Goal: Transaction & Acquisition: Purchase product/service

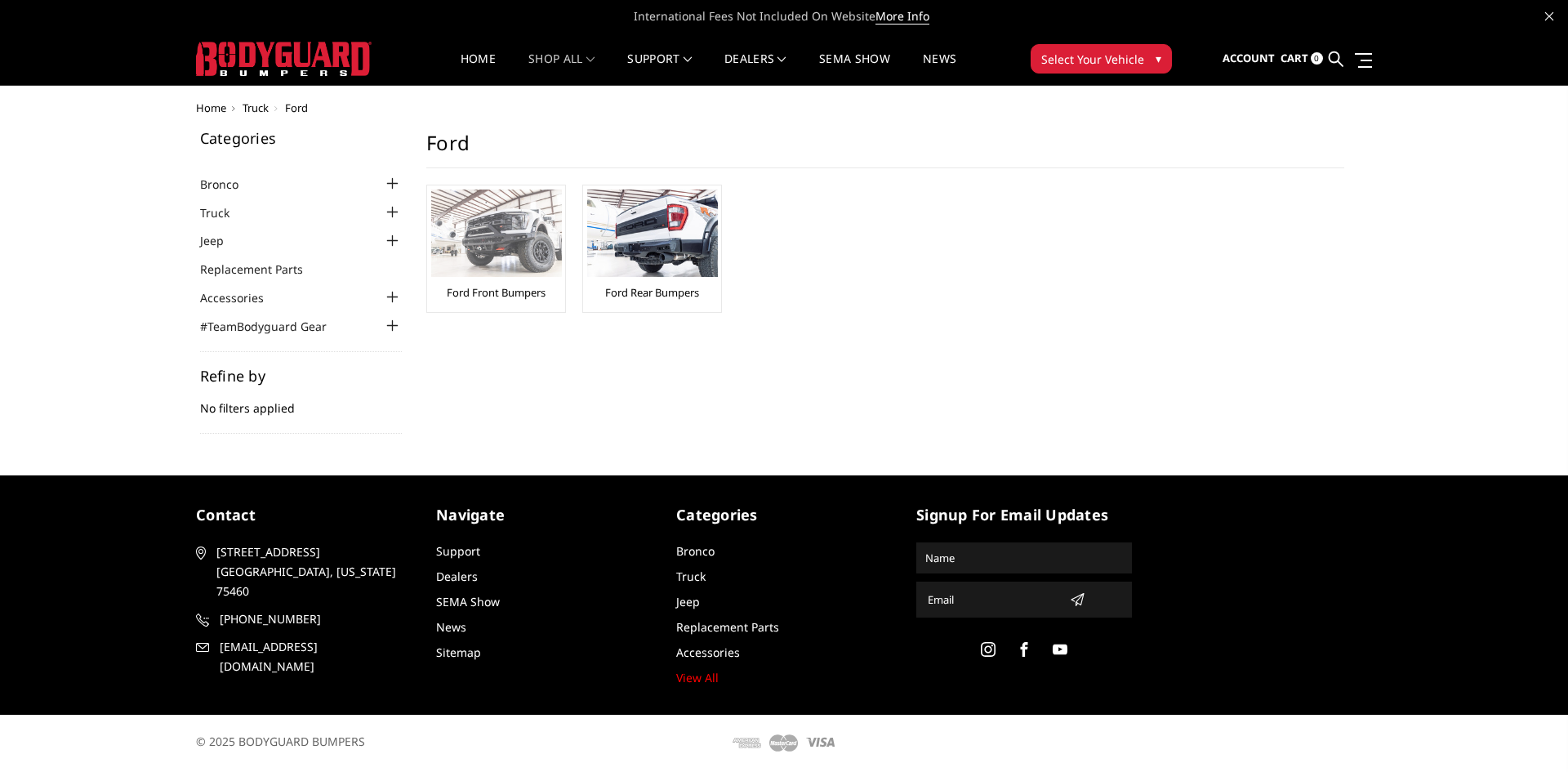
click at [460, 285] on link "Ford Front Bumpers" at bounding box center [495, 292] width 99 height 15
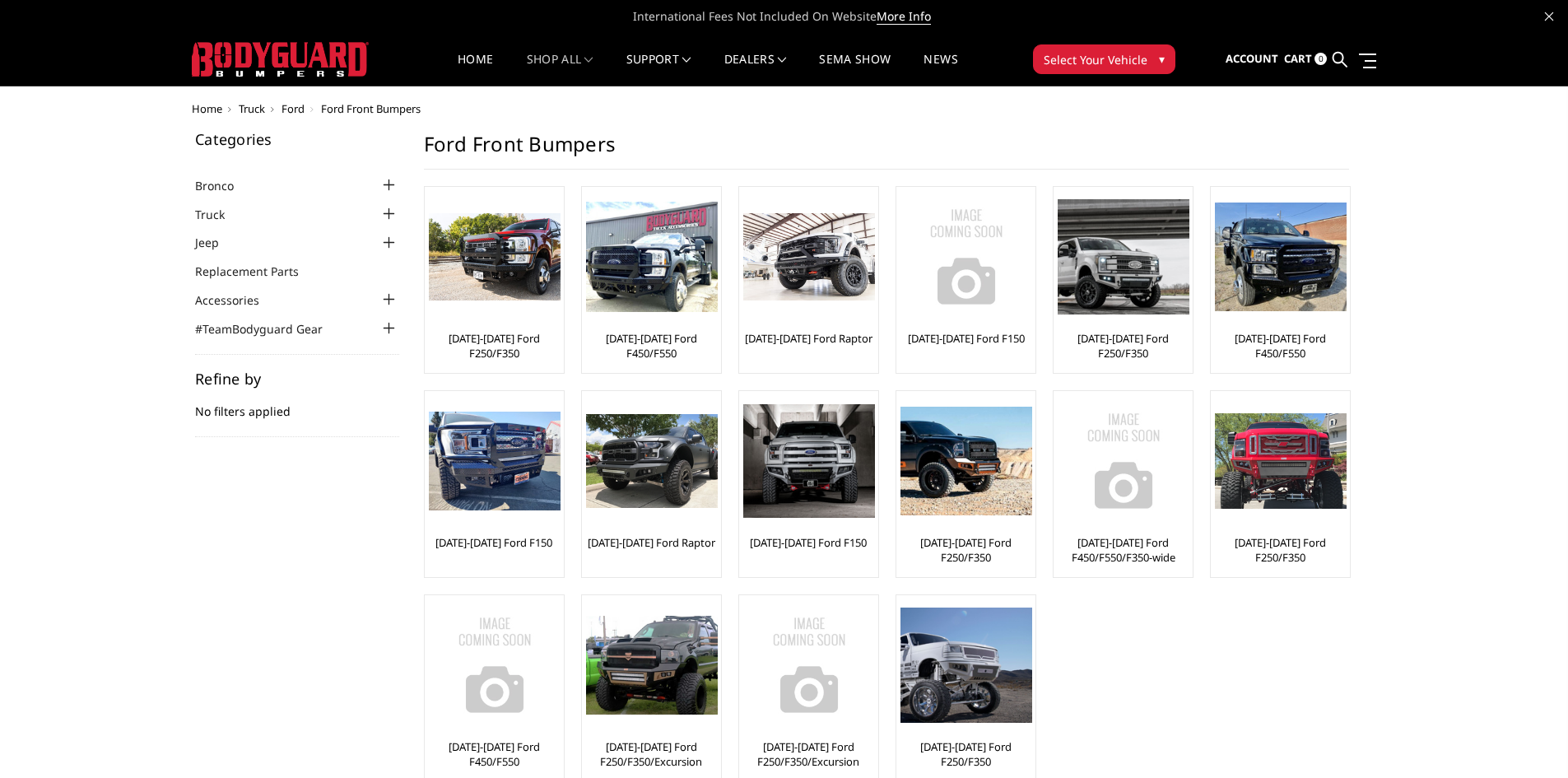
click at [386, 214] on div at bounding box center [389, 214] width 20 height 20
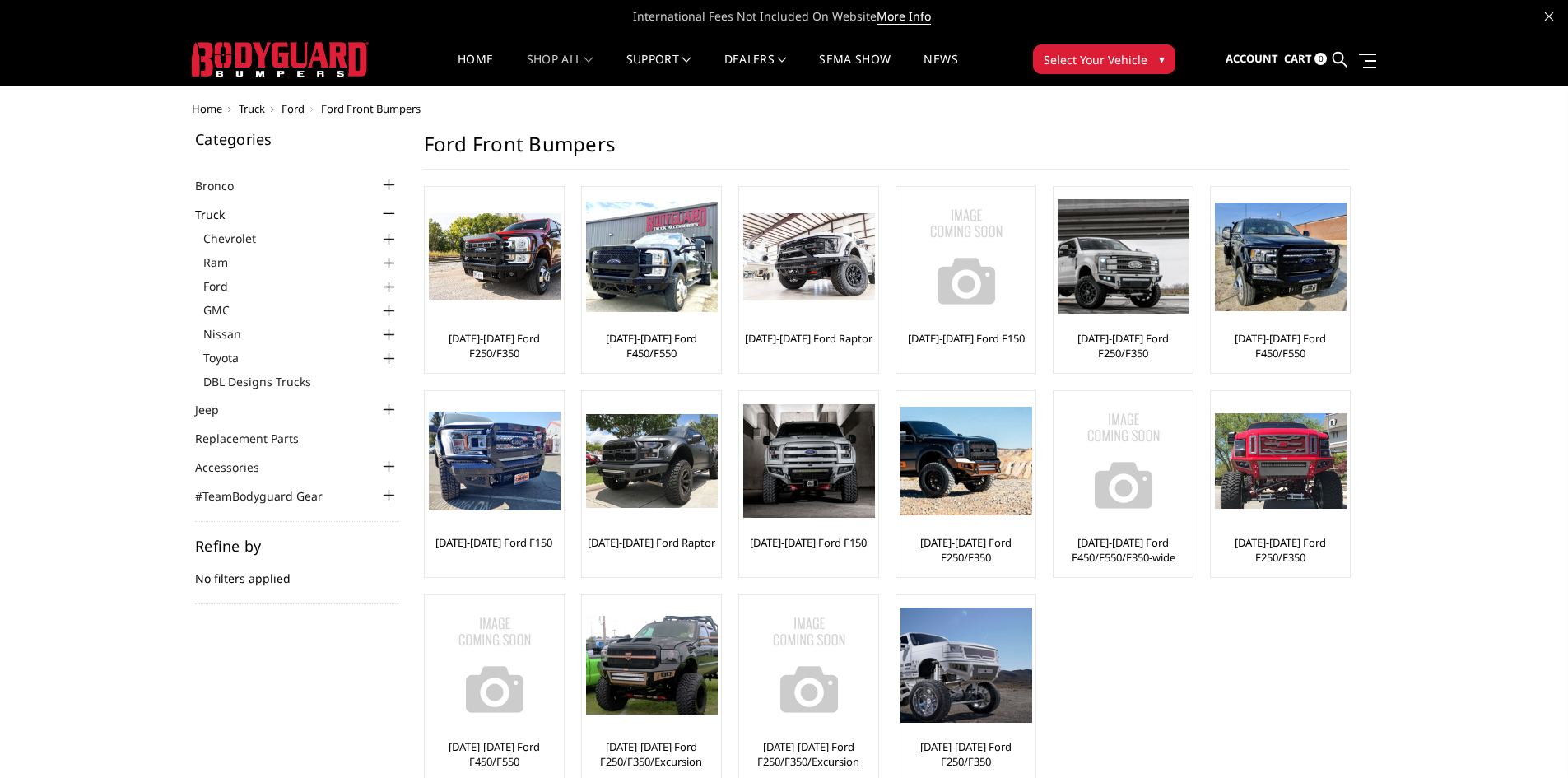
click at [388, 284] on div at bounding box center [389, 286] width 20 height 20
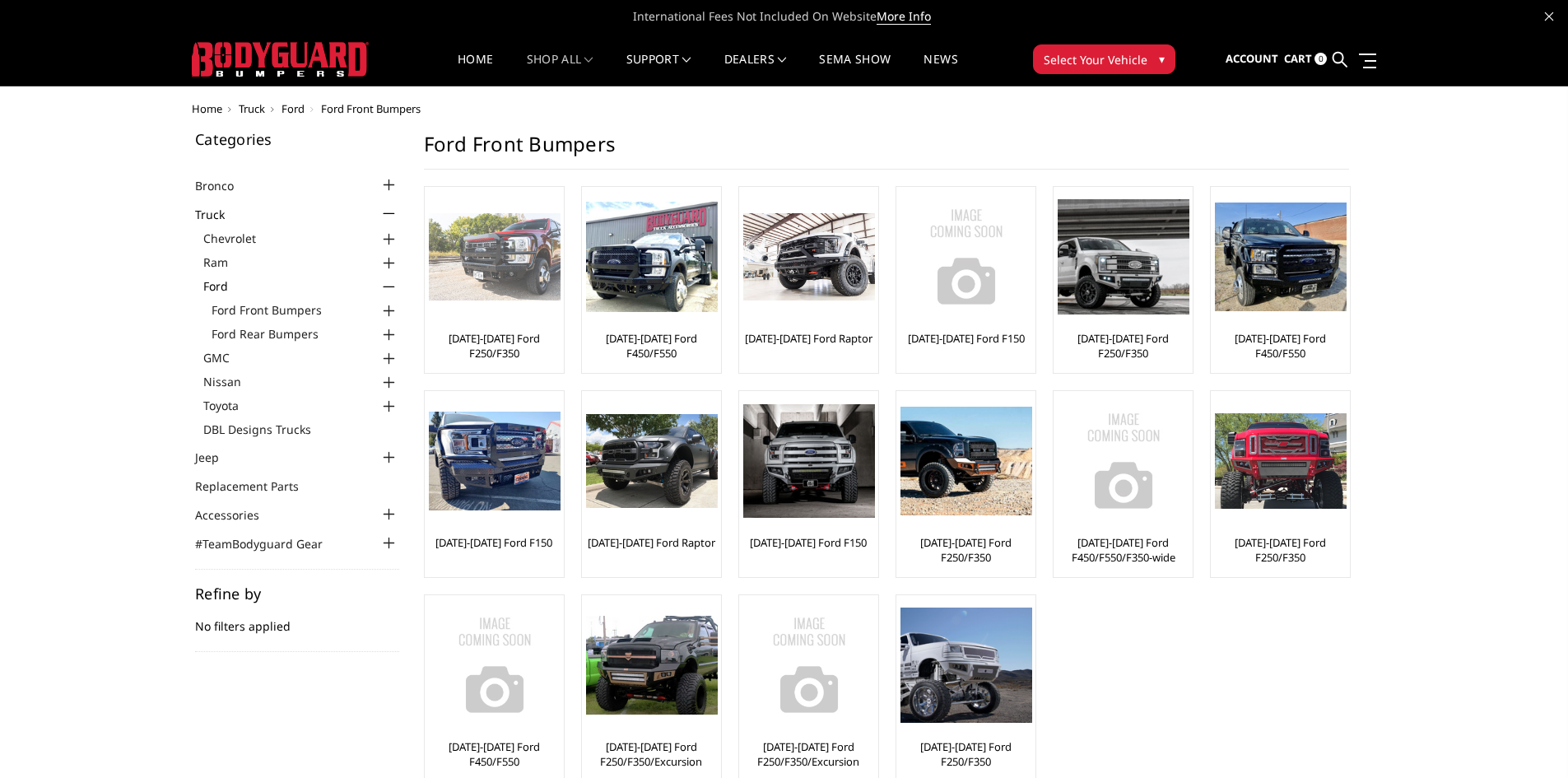
click at [505, 331] on link "[DATE]-[DATE] Ford F250/F350" at bounding box center [494, 346] width 131 height 30
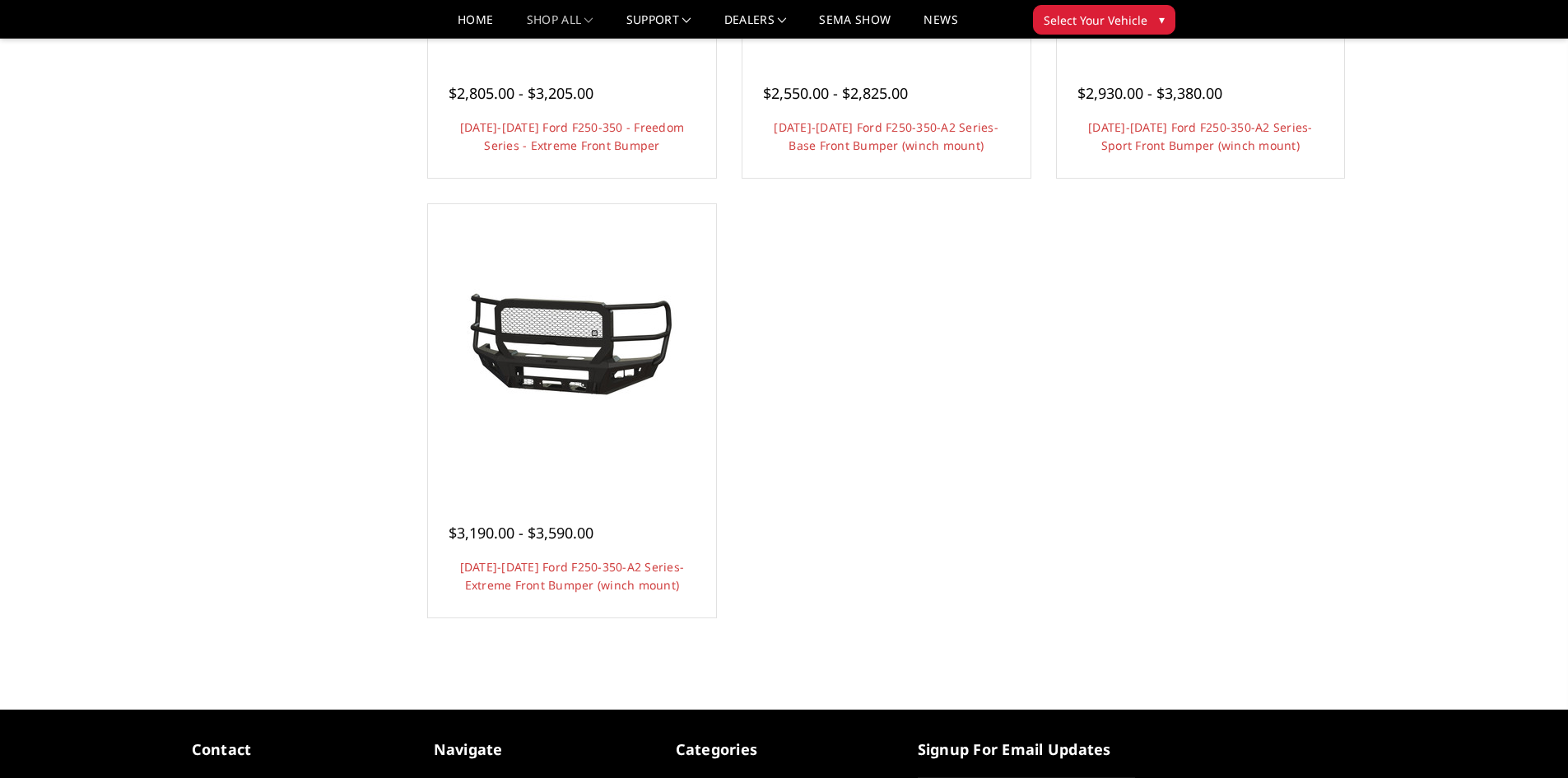
scroll to position [1316, 0]
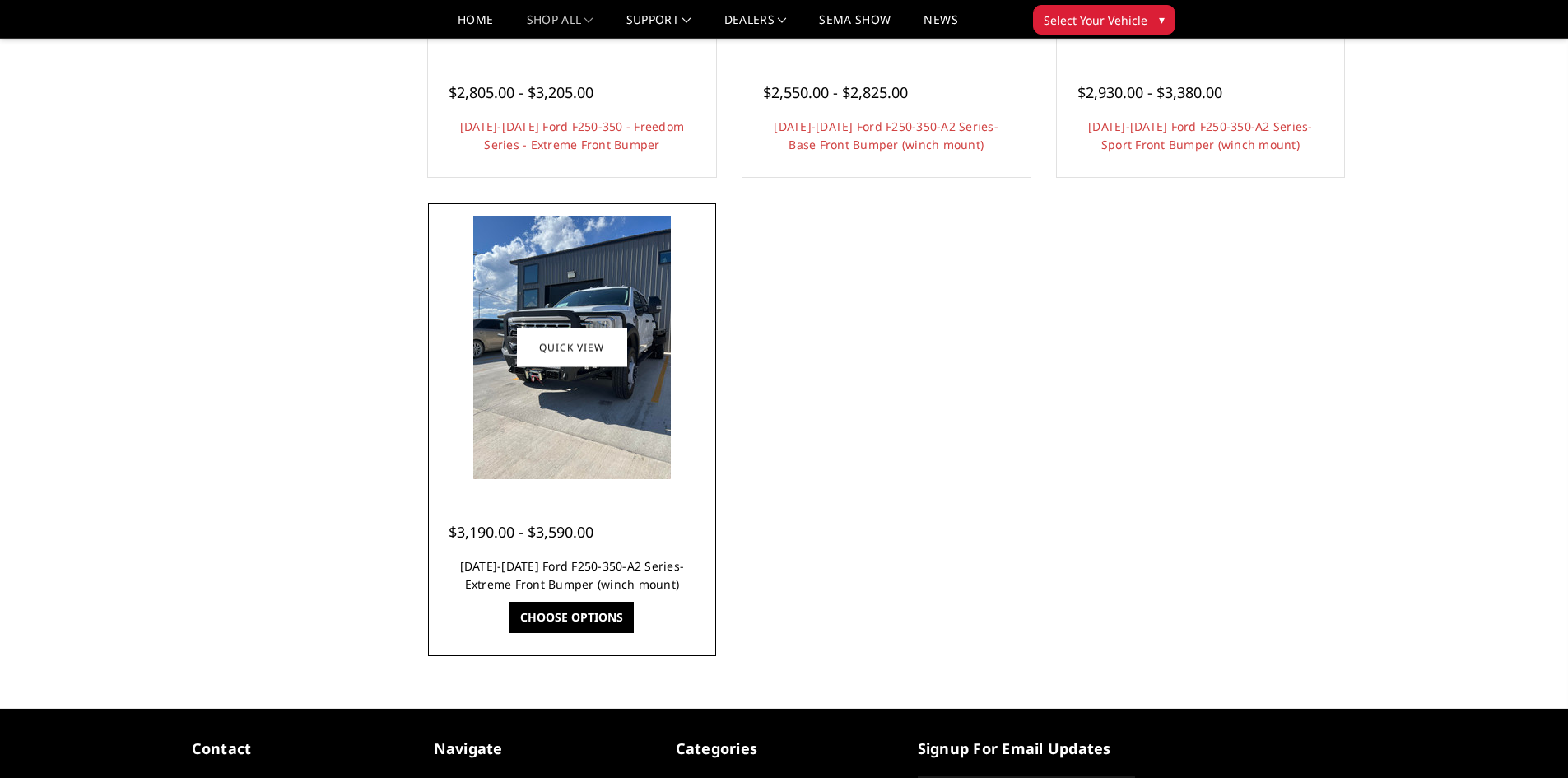
click at [572, 565] on link "[DATE]-[DATE] Ford F250-350-A2 Series-Extreme Front Bumper (winch mount)" at bounding box center [573, 574] width 225 height 33
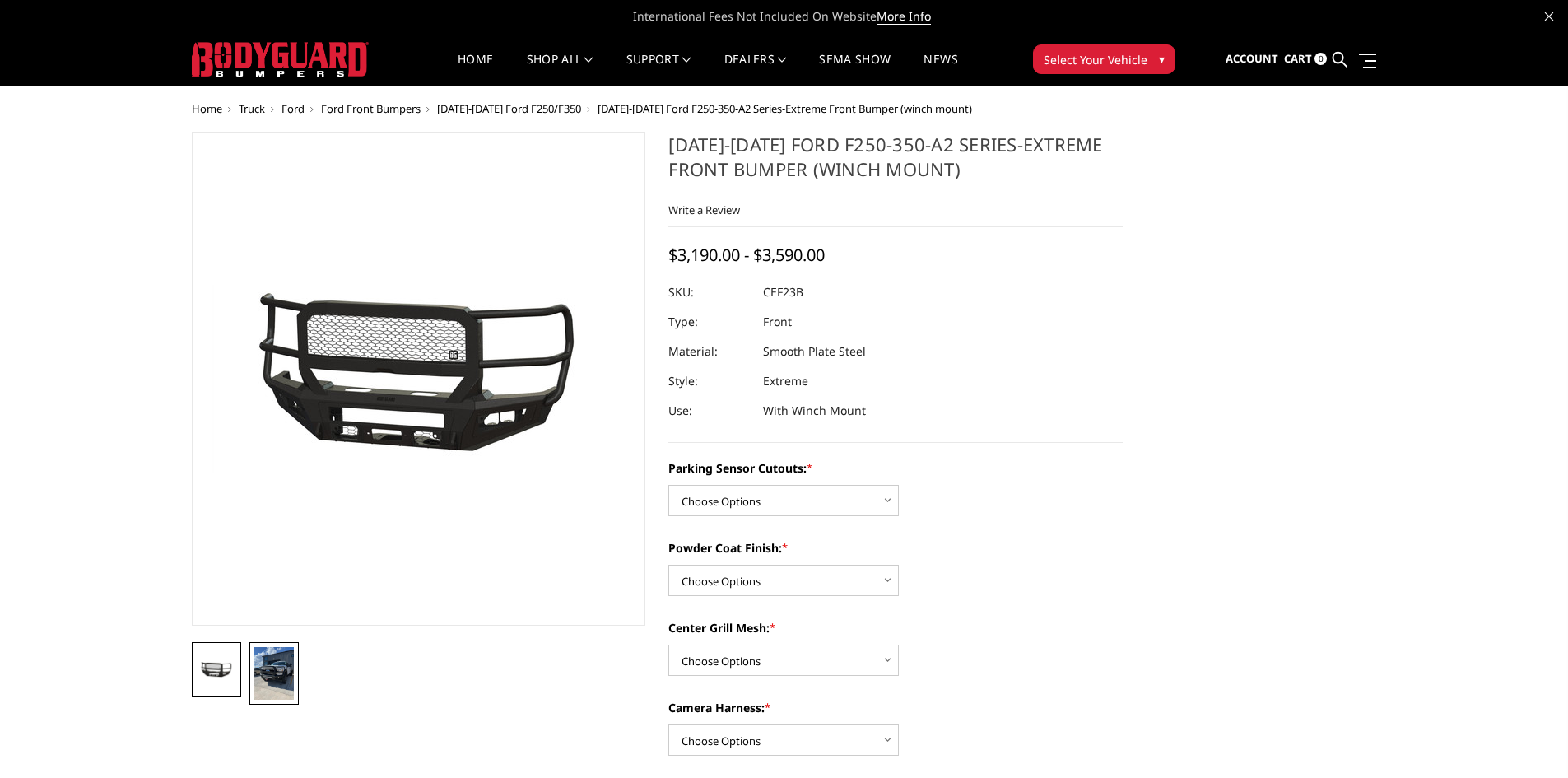
click at [291, 664] on img at bounding box center [274, 673] width 39 height 53
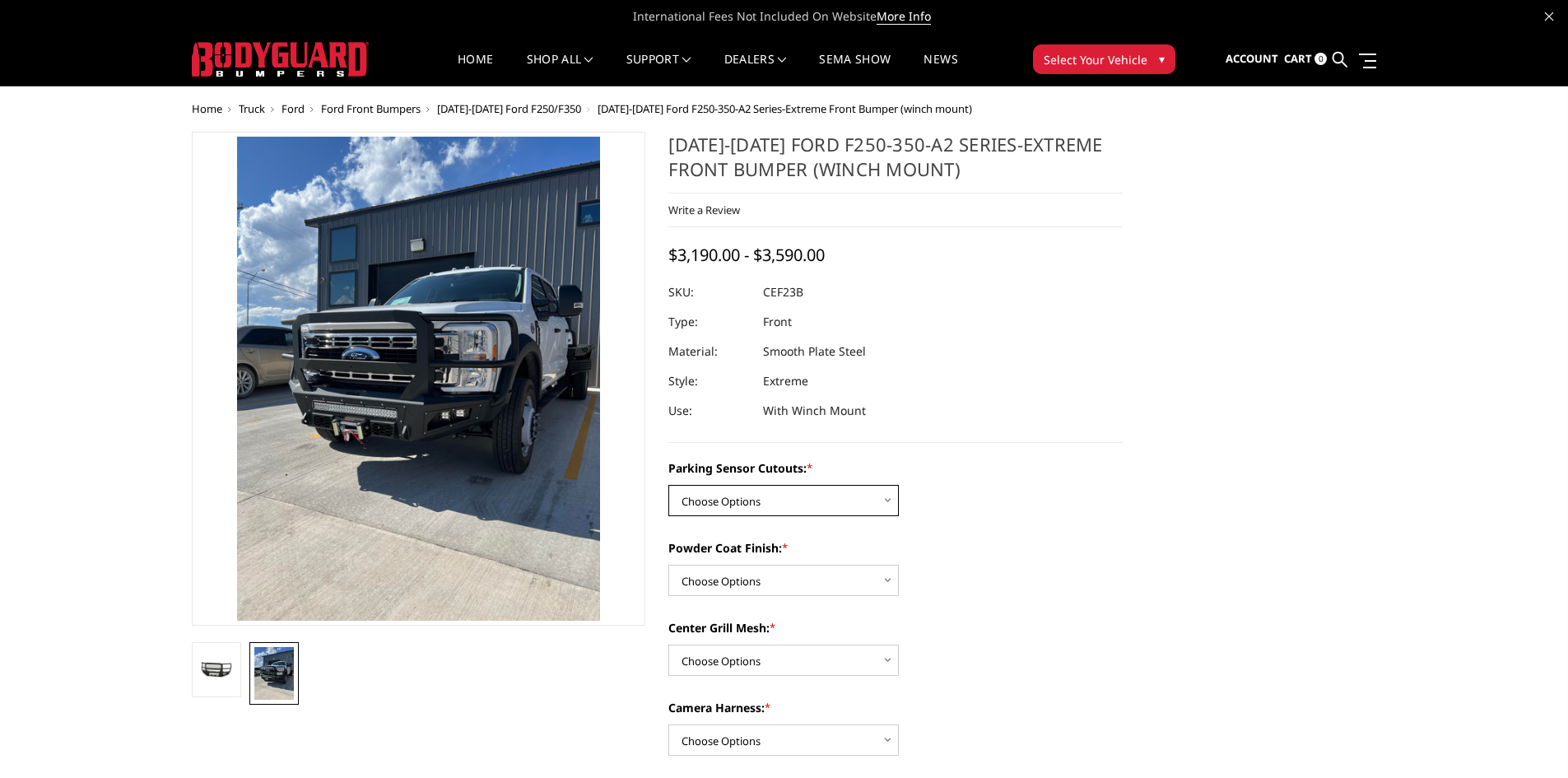
click at [857, 498] on select "Choose Options No-Without Parking Sensor Cutouts Yes-With Parking Sensor Cutouts" at bounding box center [784, 500] width 231 height 32
select select "2421"
click at [669, 484] on select "Choose Options No-Without Parking Sensor Cutouts Yes-With Parking Sensor Cutouts" at bounding box center [784, 500] width 231 height 32
click at [836, 572] on select "Choose Options Bare Metal Textured Black Powder Coat" at bounding box center [784, 580] width 231 height 32
select select "2423"
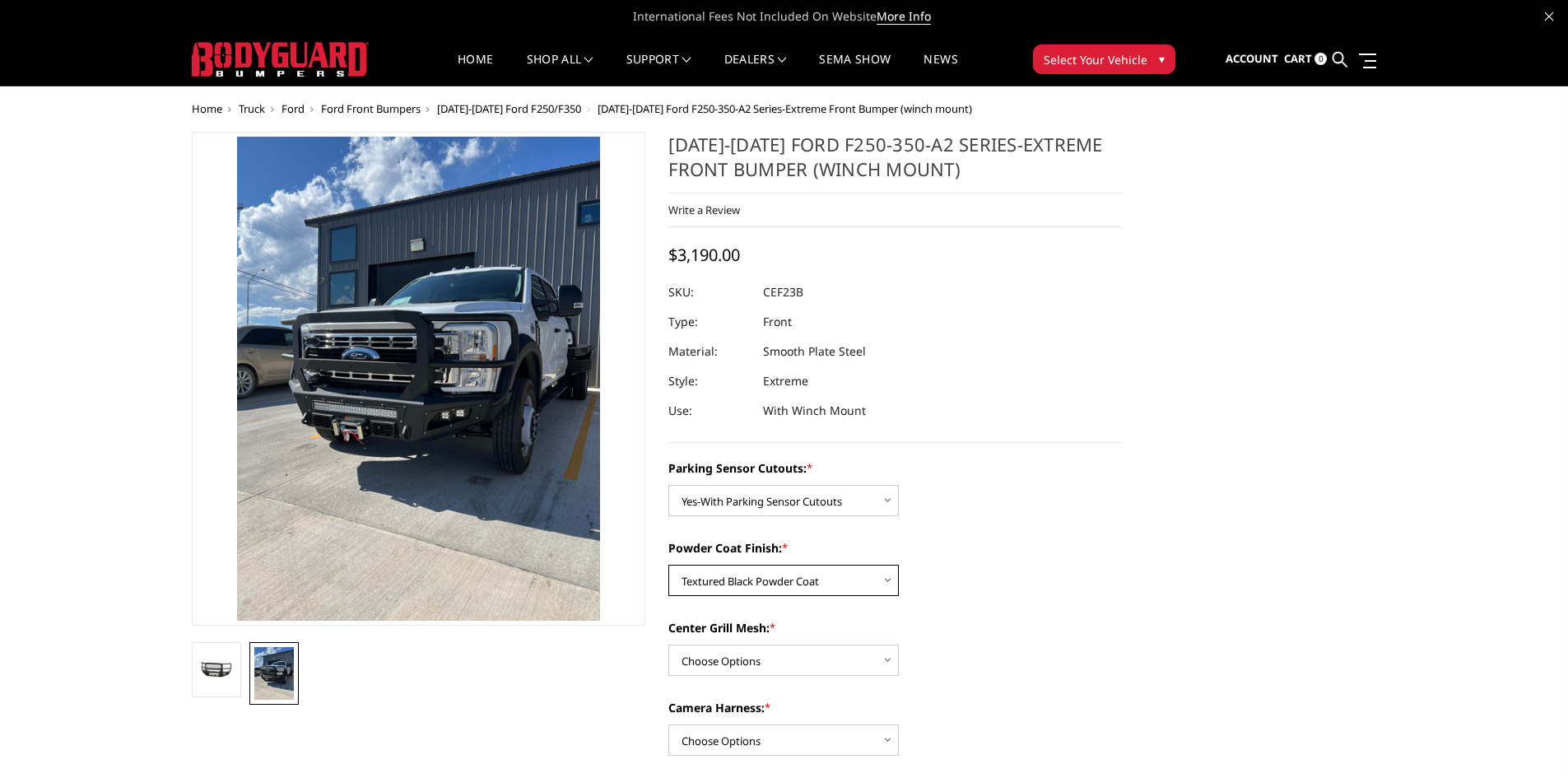
click at [669, 564] on select "Choose Options Bare Metal Textured Black Powder Coat" at bounding box center [784, 580] width 231 height 32
click at [816, 662] on select "Choose Options With Center Grill Mesh Without Center Grill Mesh" at bounding box center [784, 660] width 231 height 32
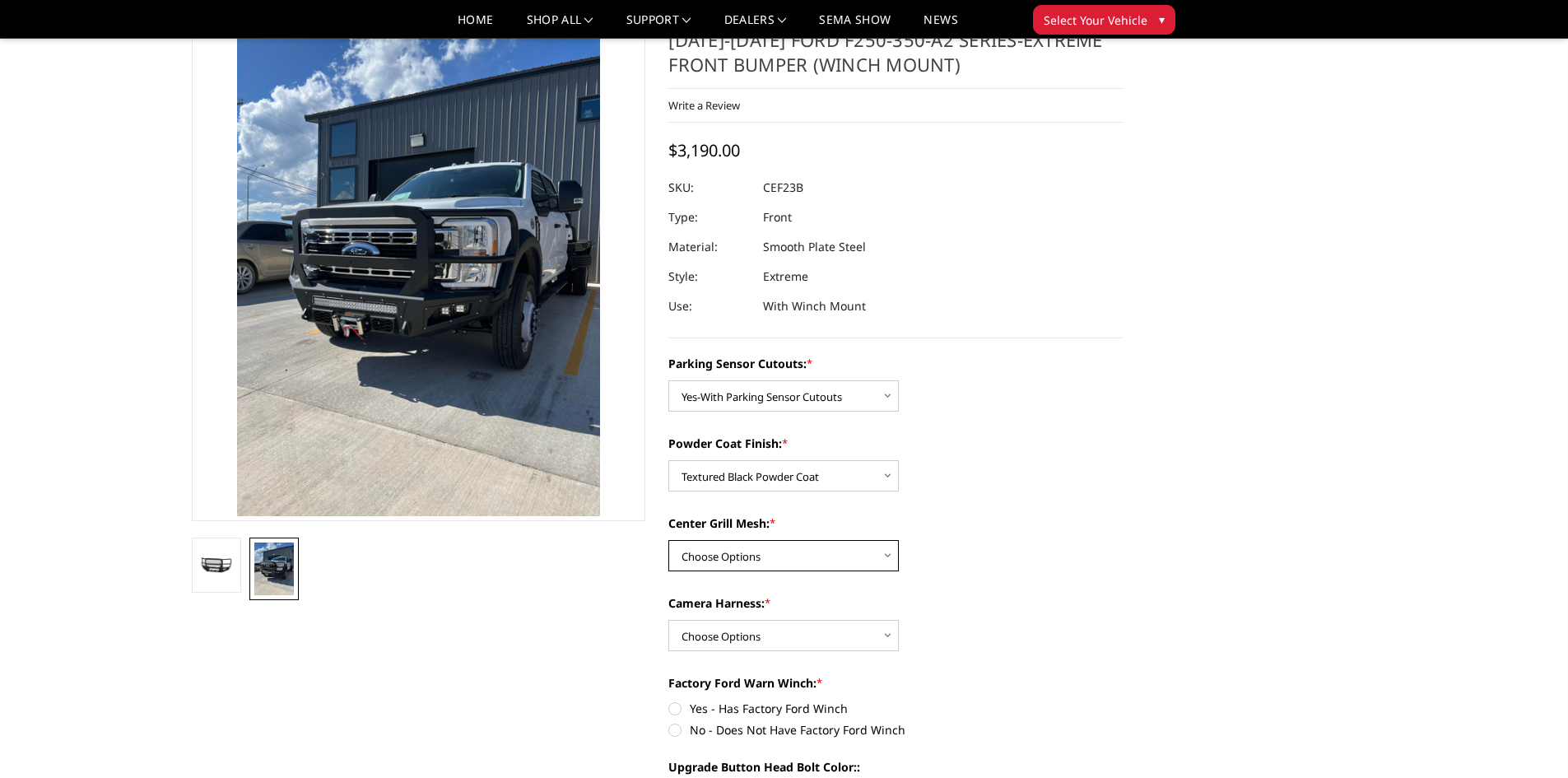
scroll to position [83, 0]
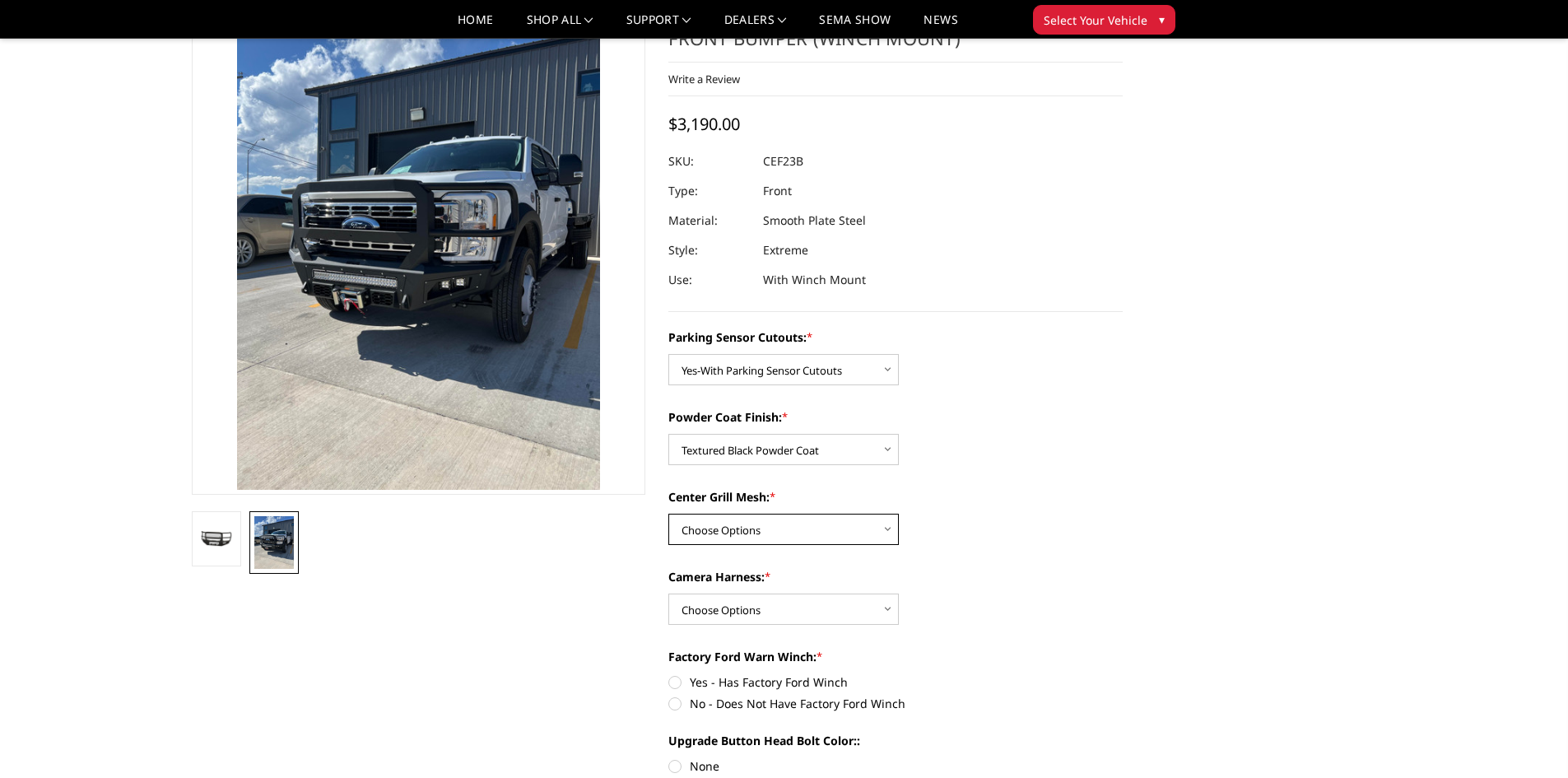
click at [782, 521] on select "Choose Options With Center Grill Mesh Without Center Grill Mesh" at bounding box center [784, 529] width 231 height 32
select select "2424"
click at [669, 513] on select "Choose Options With Center Grill Mesh Without Center Grill Mesh" at bounding box center [784, 529] width 231 height 32
click at [792, 603] on select "Choose Options WITH Camera Harness WITHOUT Camera Harness" at bounding box center [784, 609] width 231 height 32
select select "2426"
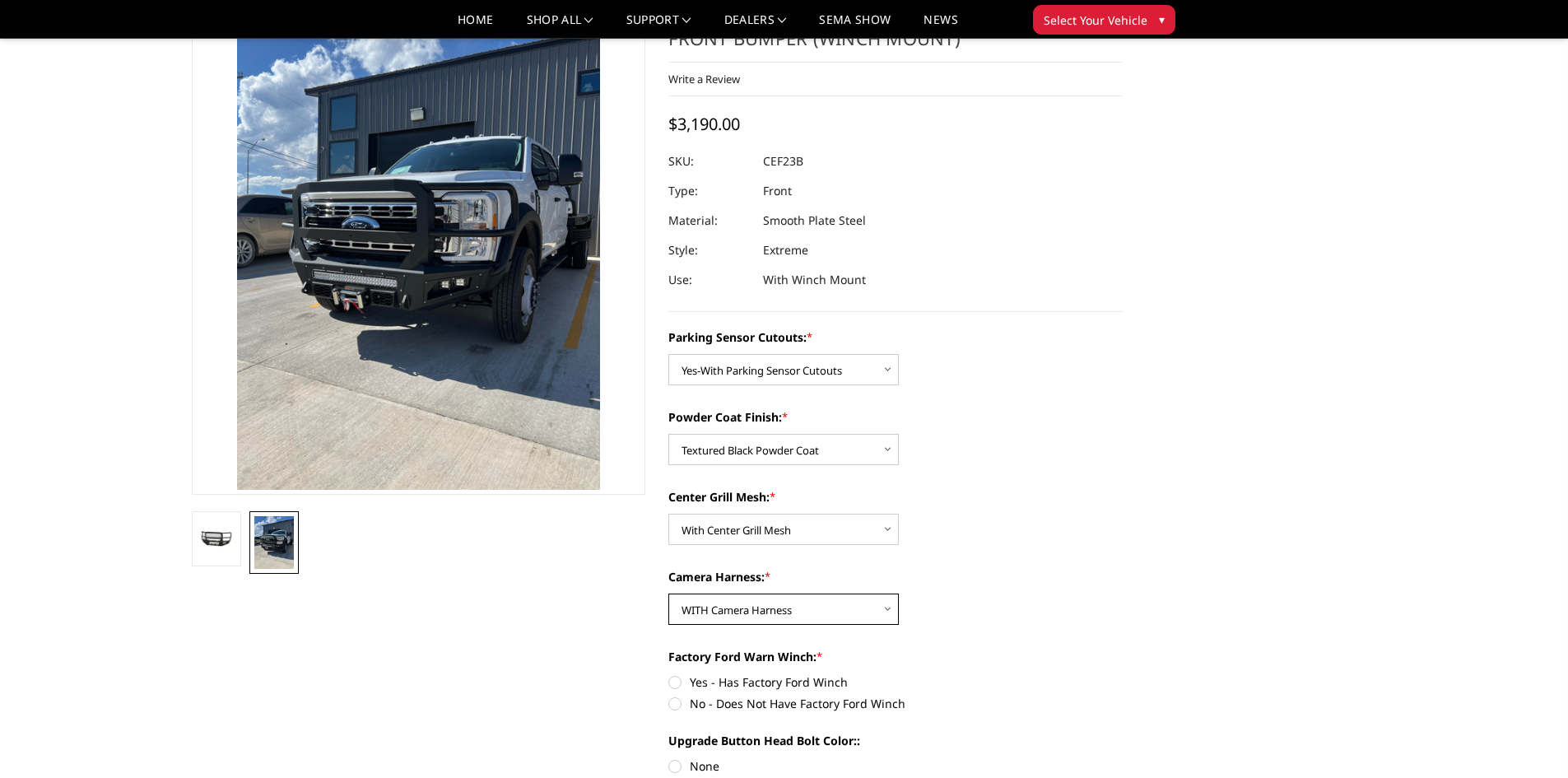
click at [669, 593] on select "Choose Options WITH Camera Harness WITHOUT Camera Harness" at bounding box center [784, 609] width 231 height 32
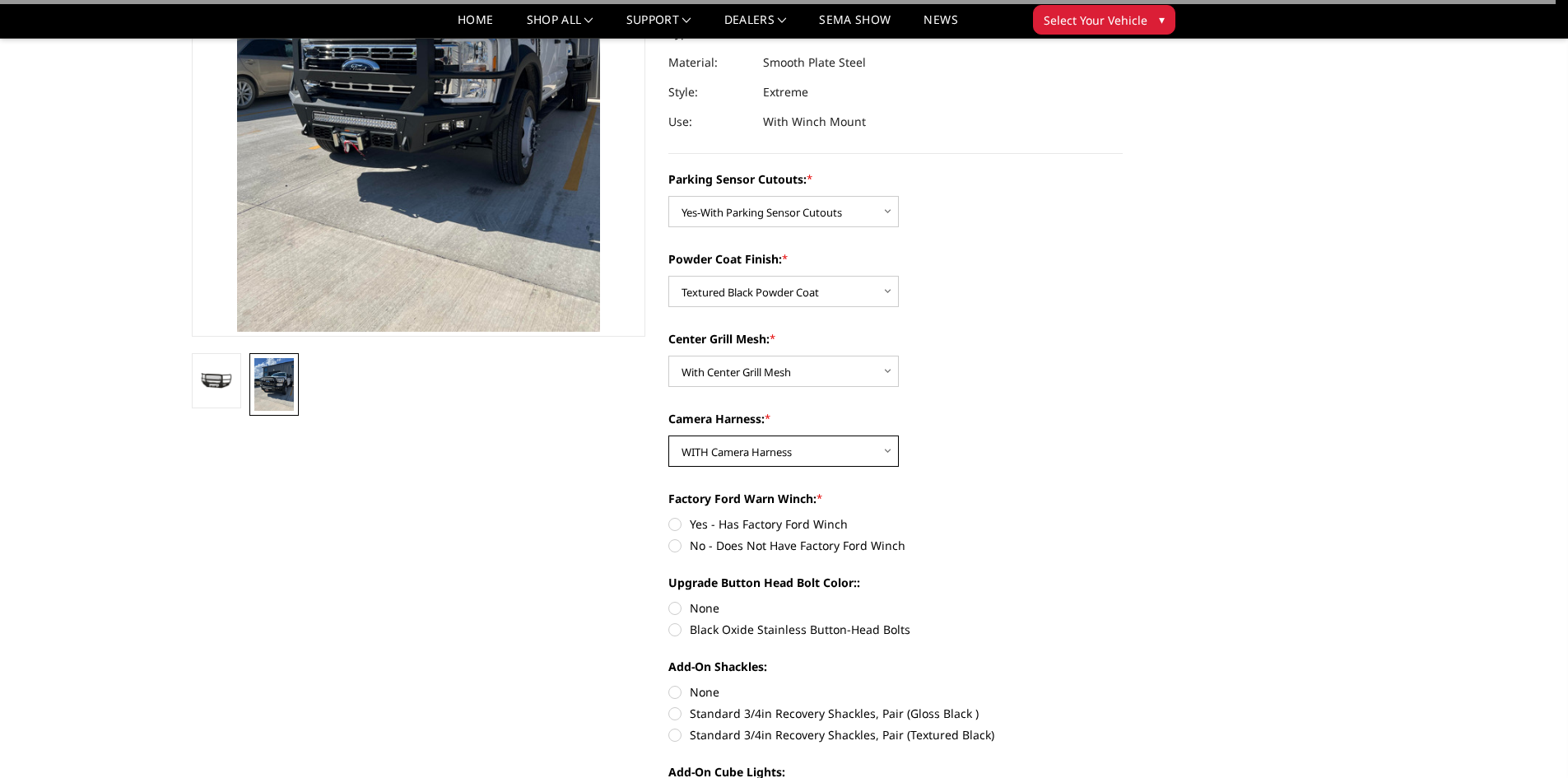
scroll to position [247, 0]
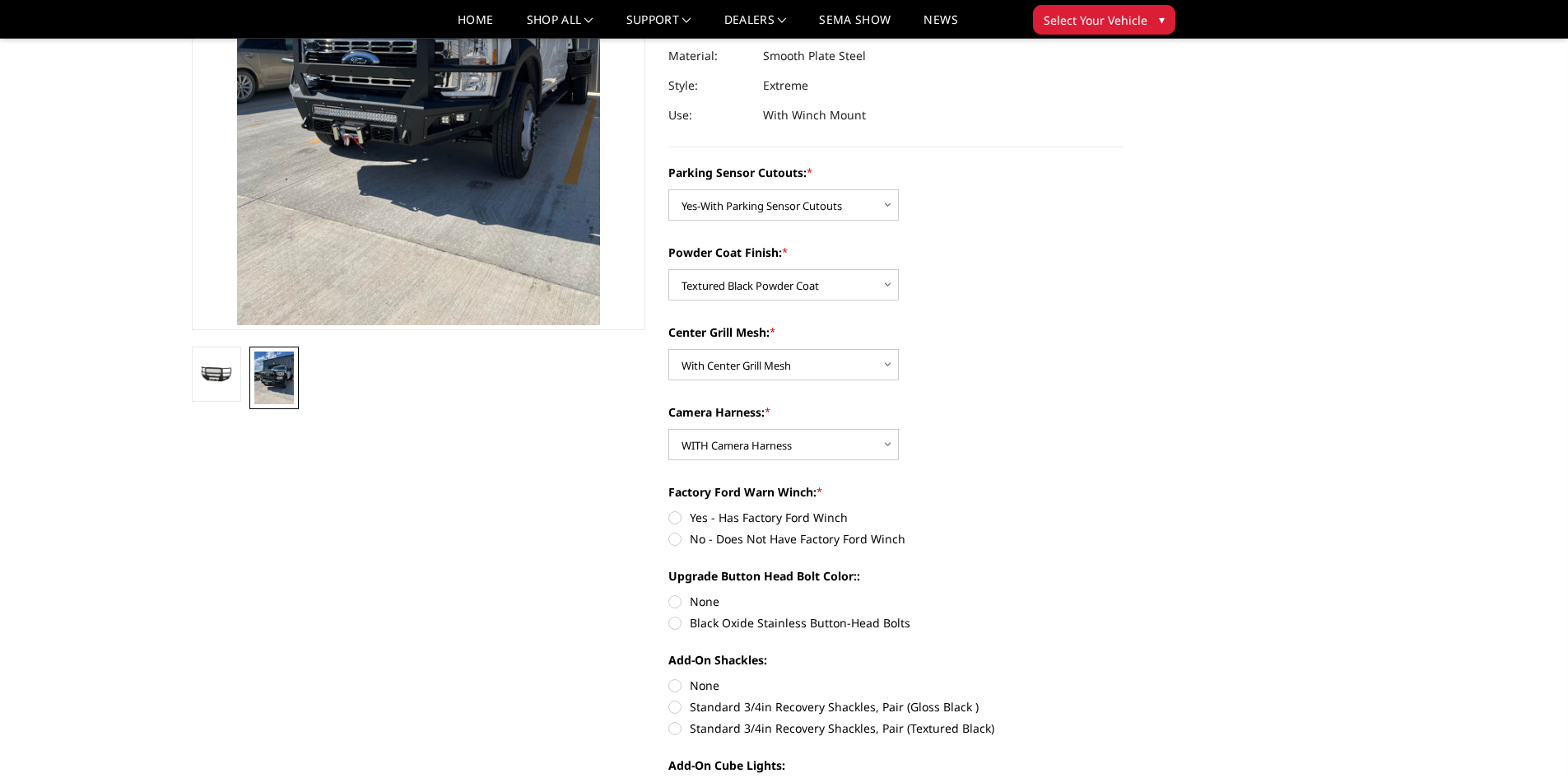
click at [677, 536] on label "No - Does Not Have Factory Ford Winch" at bounding box center [896, 538] width 455 height 18
click at [1123, 509] on input "No - Does Not Have Factory Ford Winch" at bounding box center [1123, 508] width 1 height 1
radio input "true"
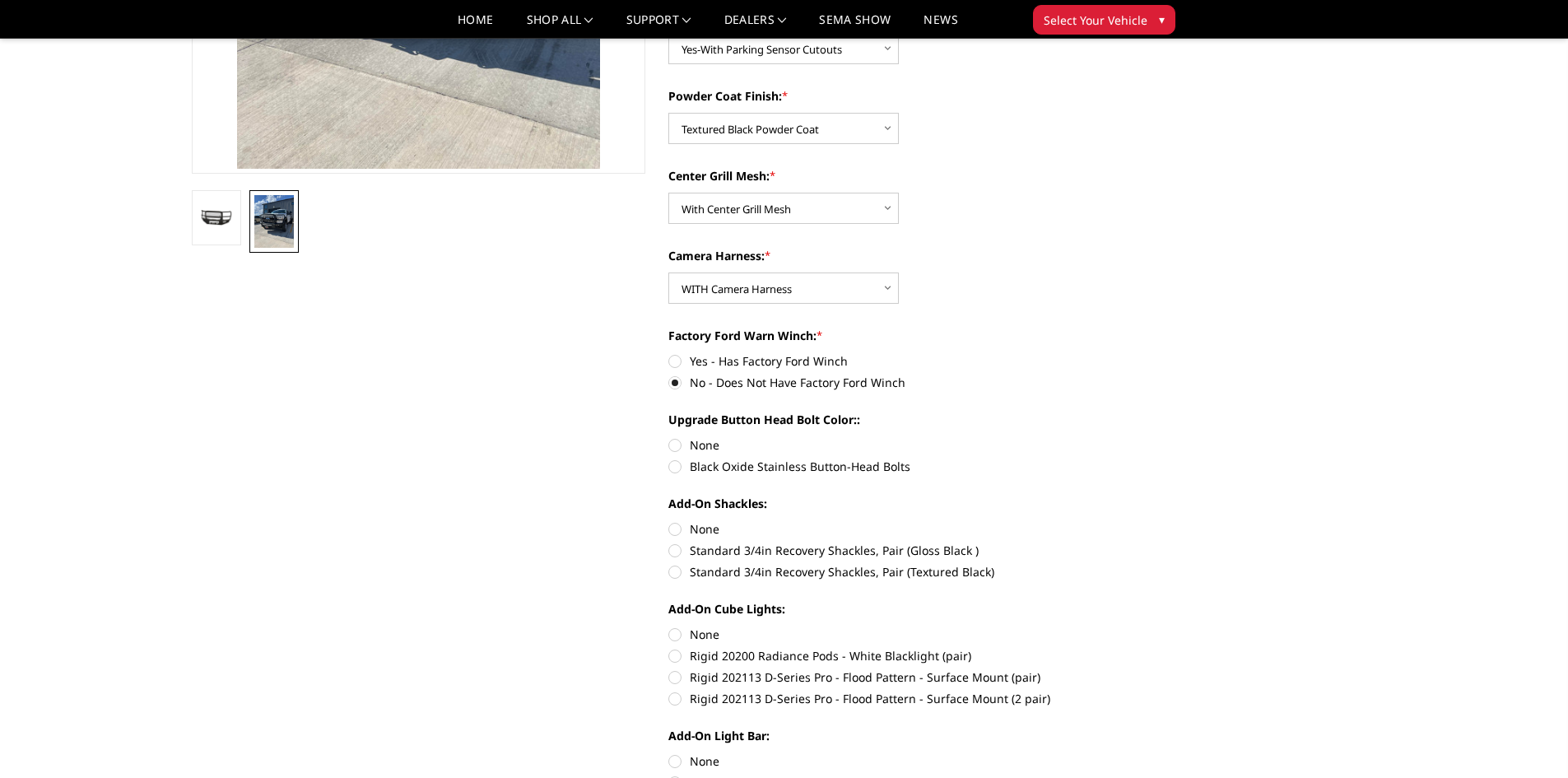
scroll to position [412, 0]
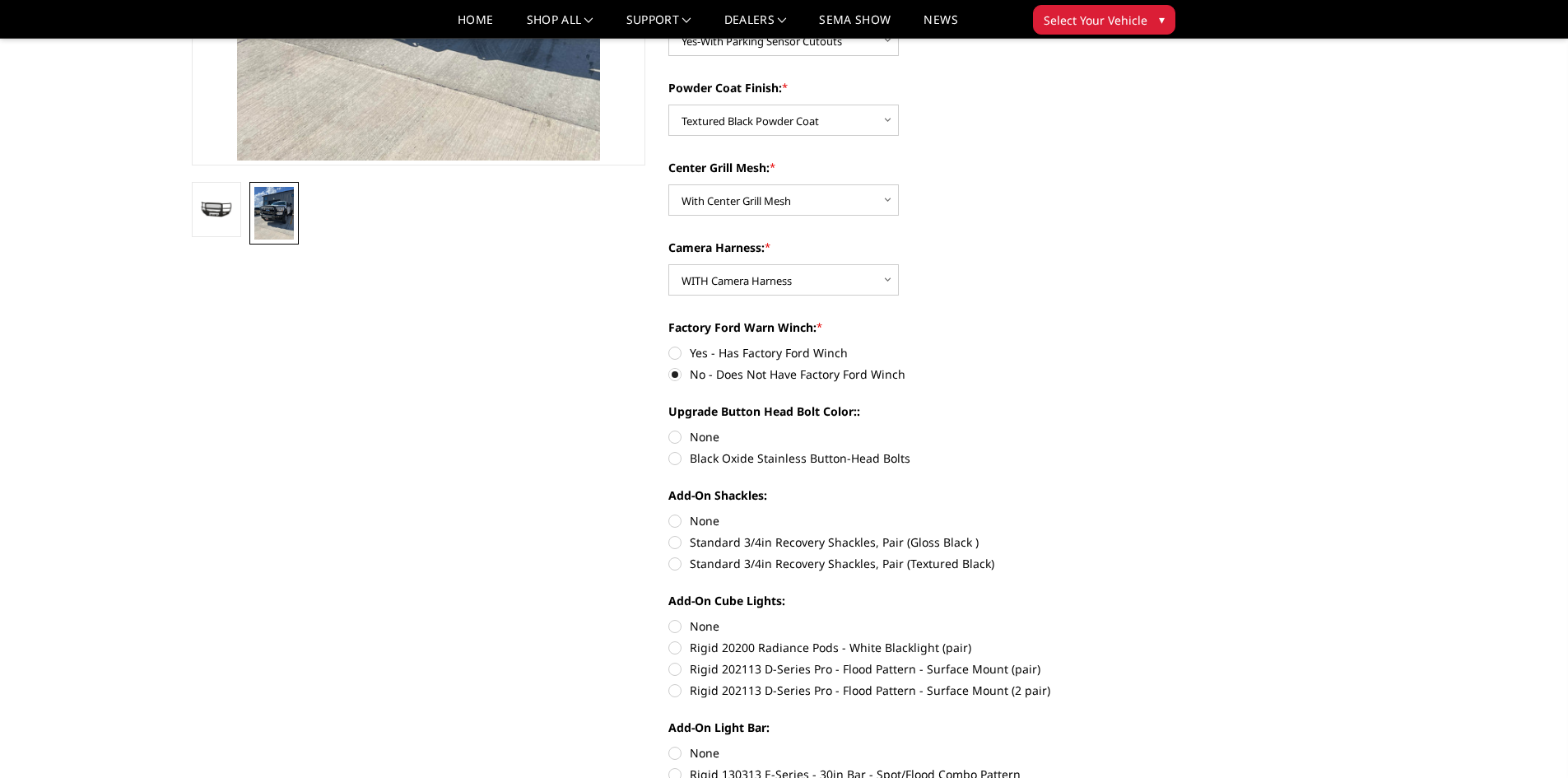
click at [677, 461] on label "Black Oxide Stainless Button-Head Bolts" at bounding box center [896, 457] width 455 height 18
click at [1123, 429] on input "Black Oxide Stainless Button-Head Bolts" at bounding box center [1123, 428] width 1 height 1
radio input "true"
click at [679, 561] on label "Standard 3/4in Recovery Shackles, Pair (Textured Black)" at bounding box center [896, 563] width 455 height 18
click at [1123, 534] on input "Standard 3/4in Recovery Shackles, Pair (Textured Black)" at bounding box center [1123, 534] width 1 height 1
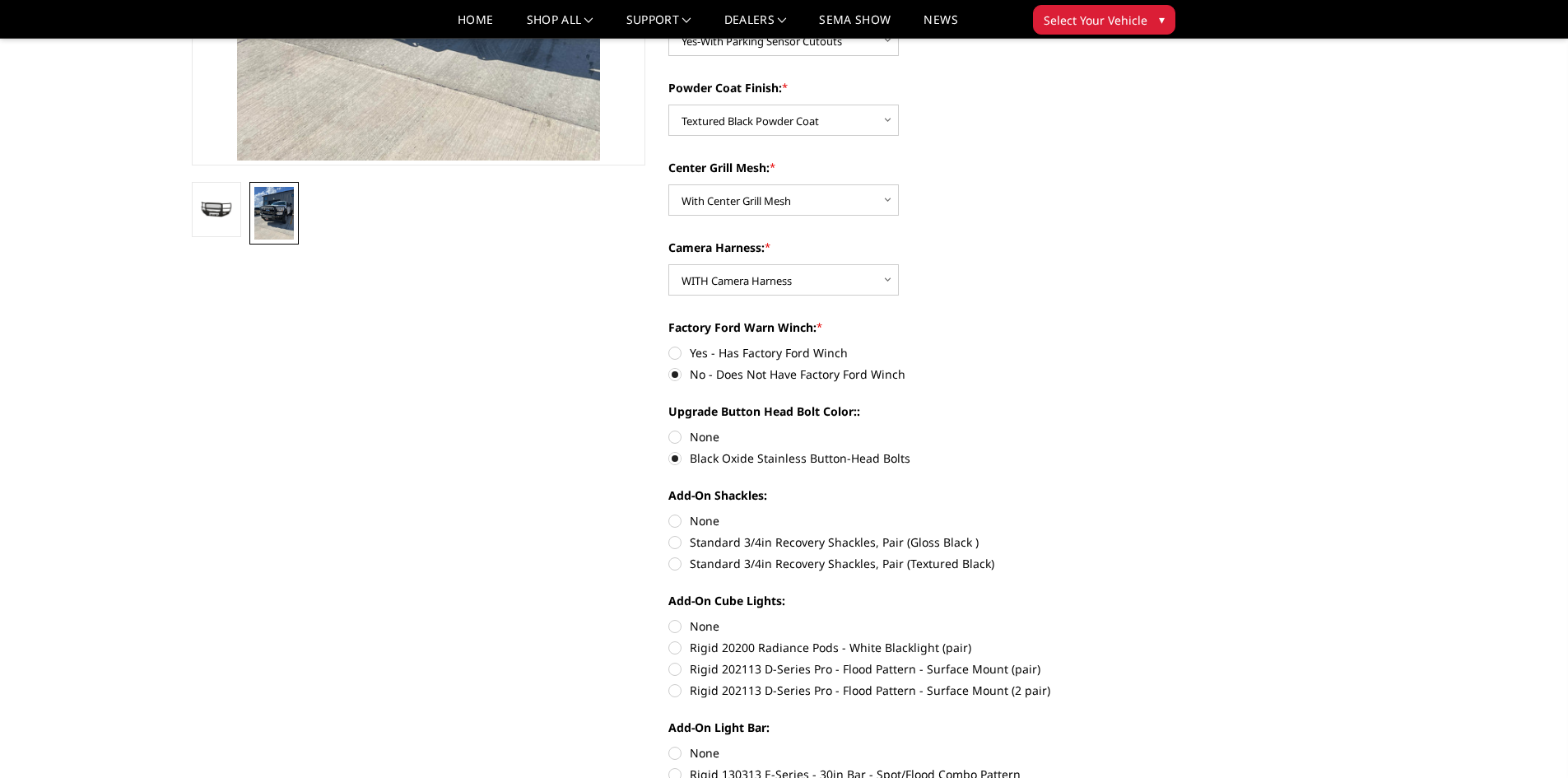
radio input "true"
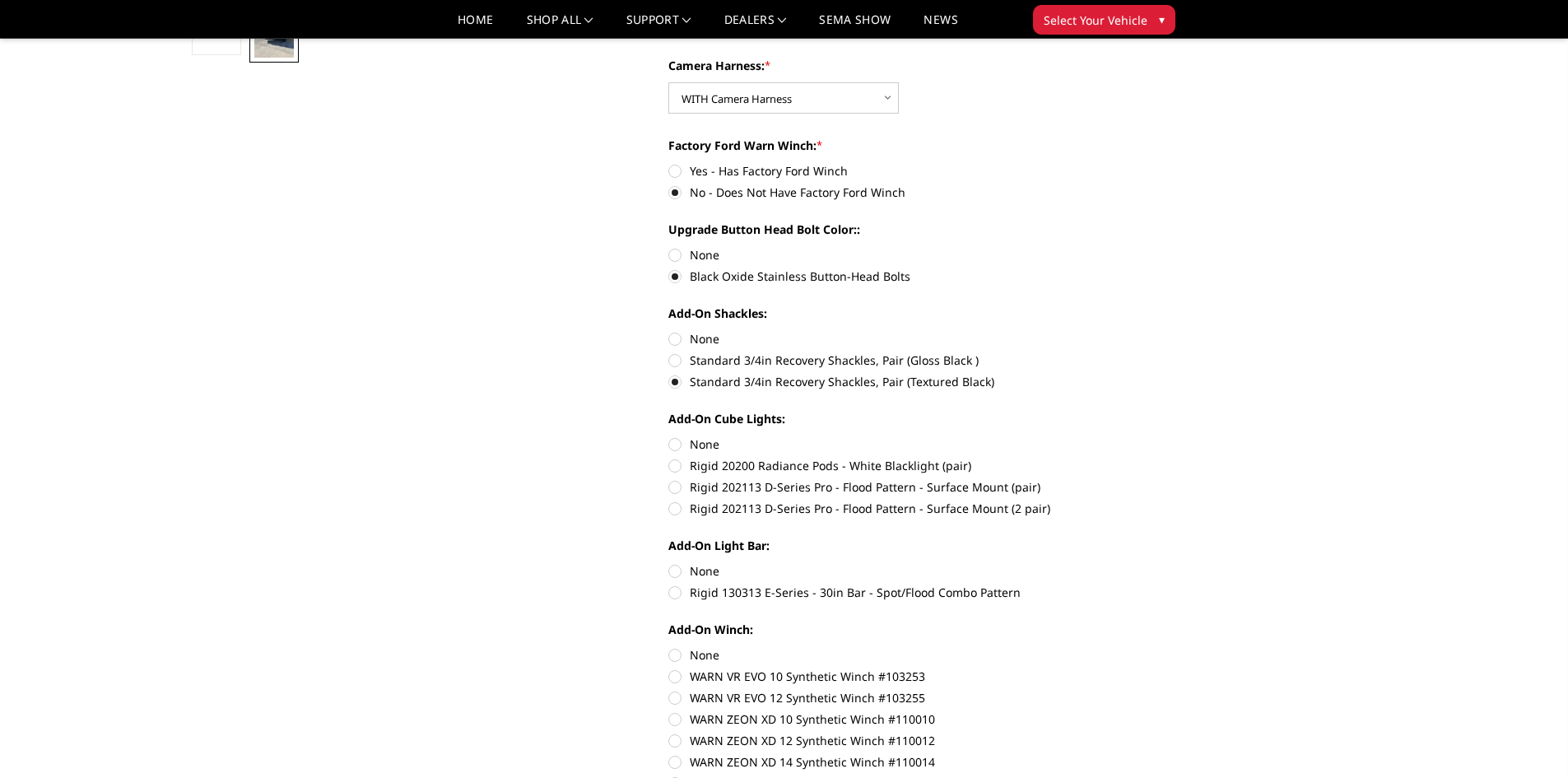
scroll to position [658, 0]
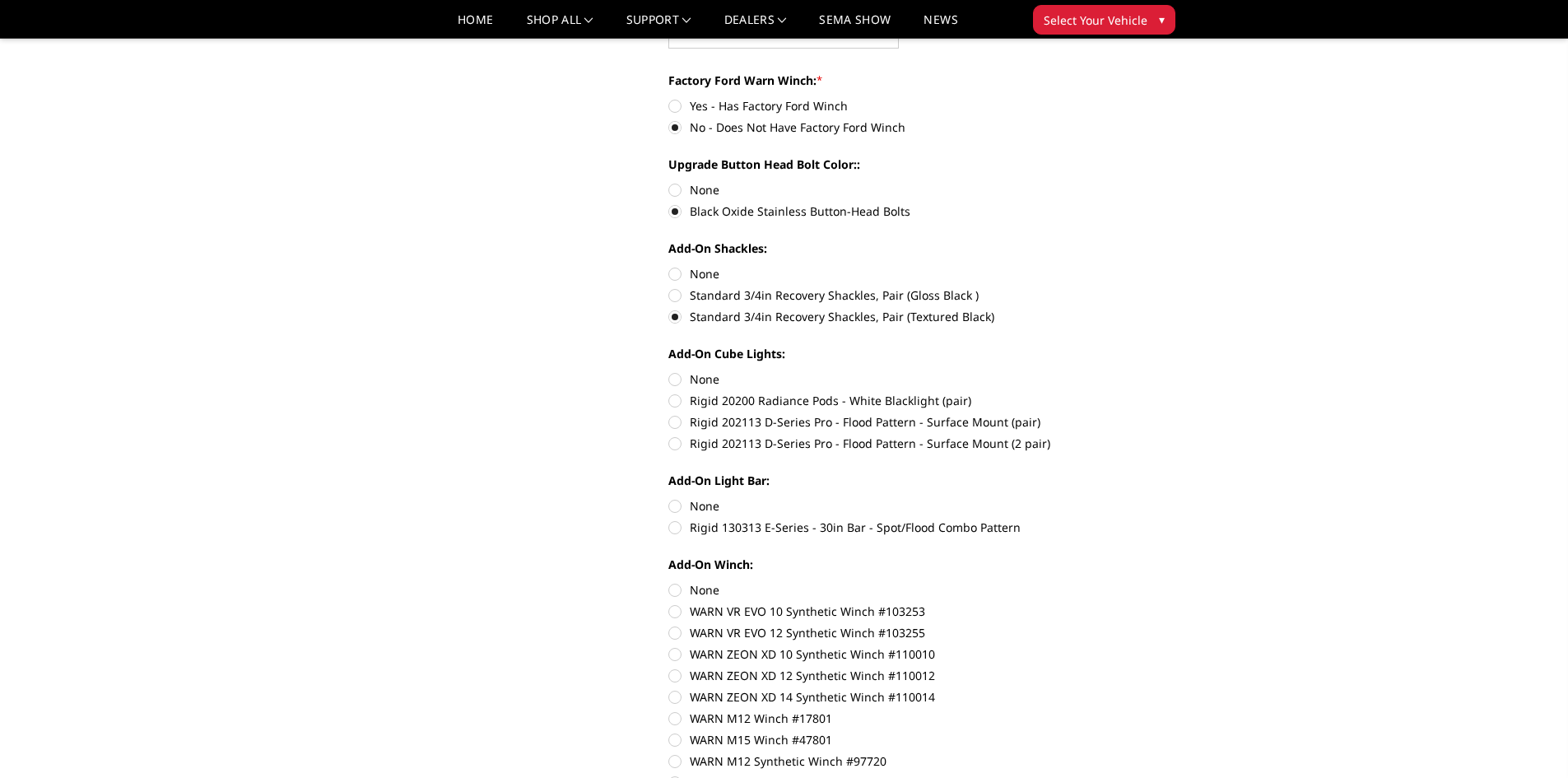
click at [671, 529] on label "Rigid 130313 E-Series - 30in Bar - Spot/Flood Combo Pattern" at bounding box center [896, 527] width 455 height 18
click at [1123, 498] on input "Rigid 130313 E-Series - 30in Bar - Spot/Flood Combo Pattern" at bounding box center [1123, 497] width 1 height 1
radio input "true"
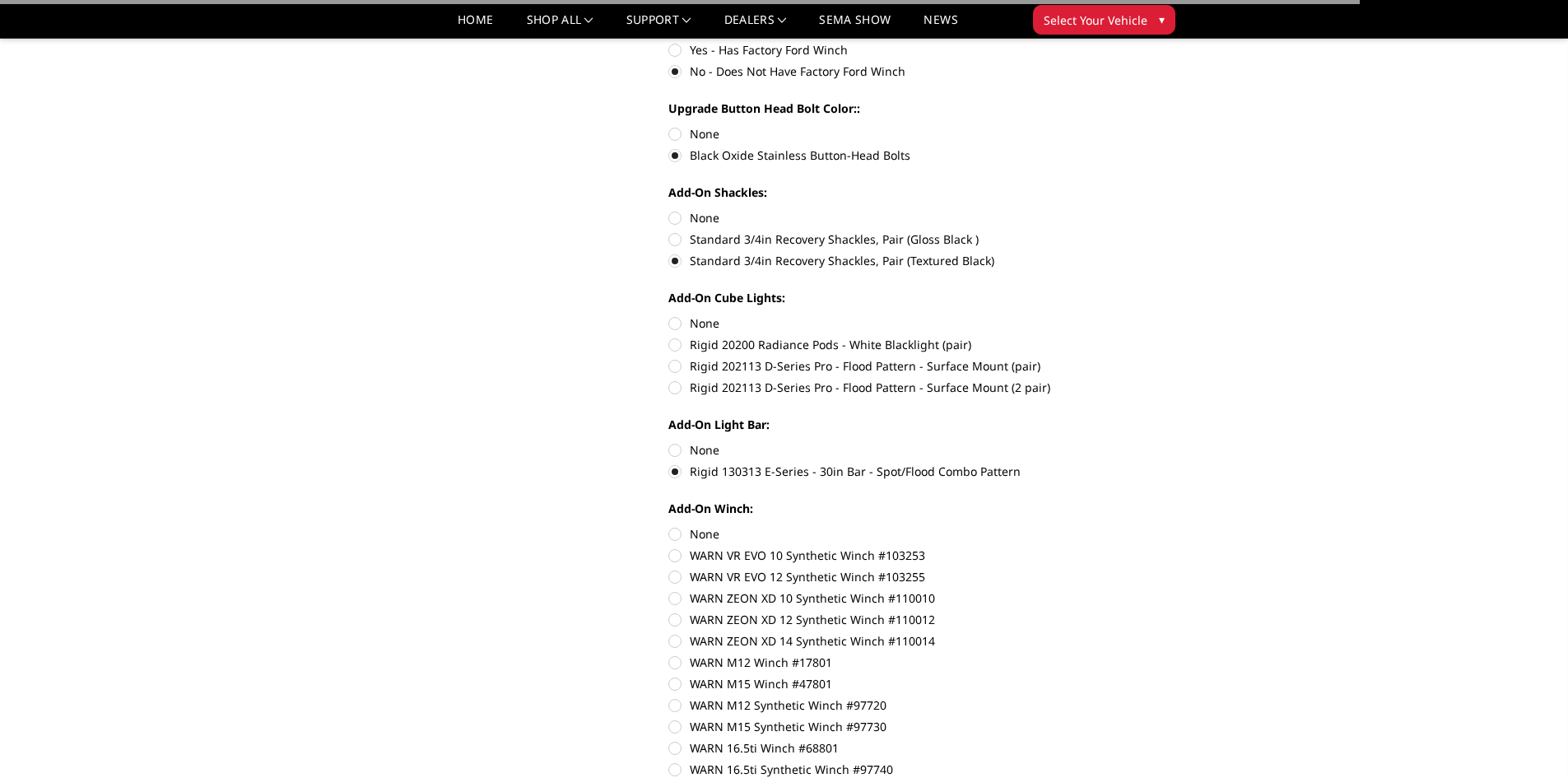
scroll to position [823, 0]
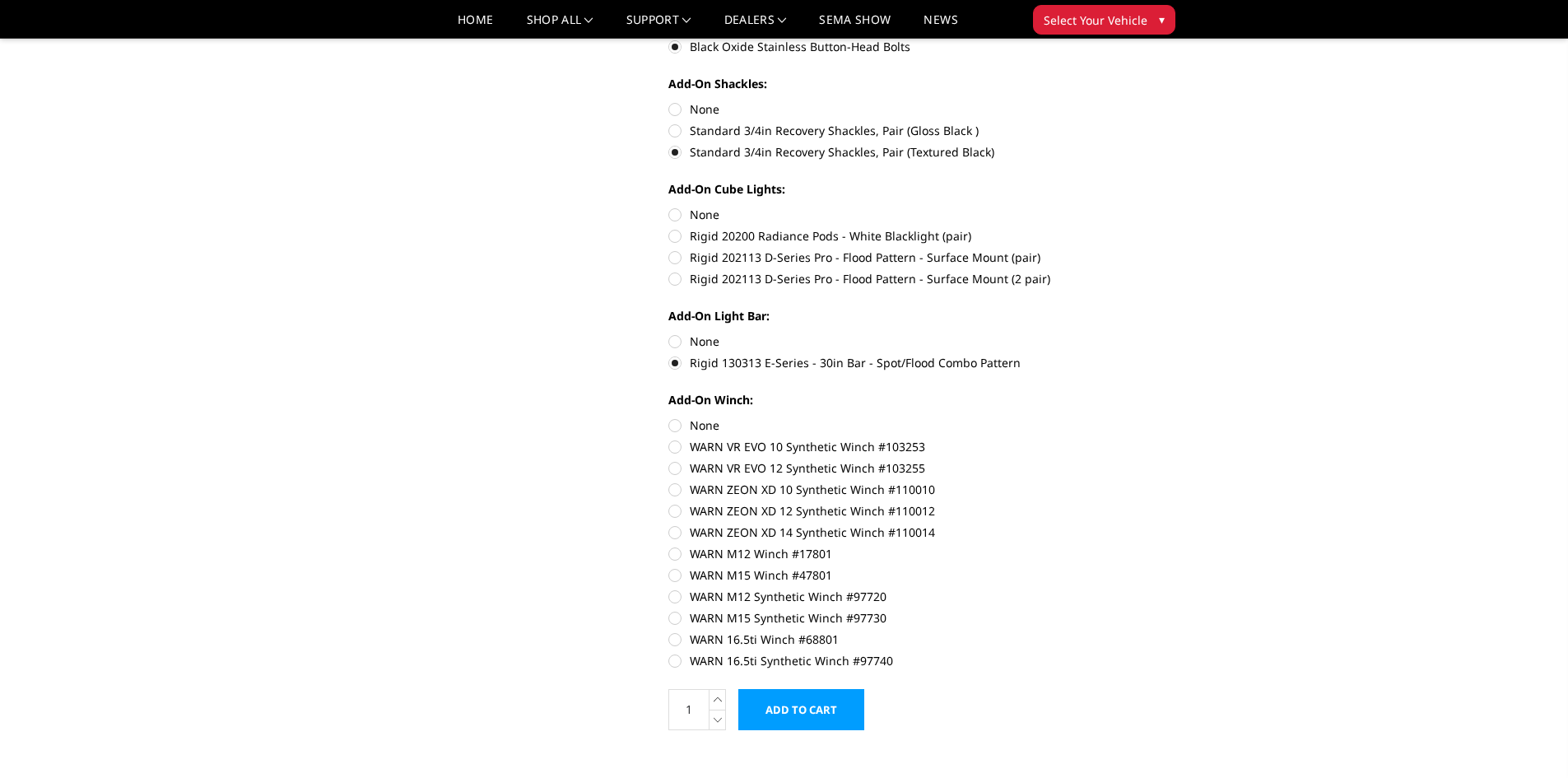
click at [678, 664] on label "WARN 16.5ti Synthetic Winch #97740" at bounding box center [896, 660] width 455 height 18
click at [1123, 631] on input "WARN 16.5ti Synthetic Winch #97740" at bounding box center [1123, 630] width 1 height 1
radio input "true"
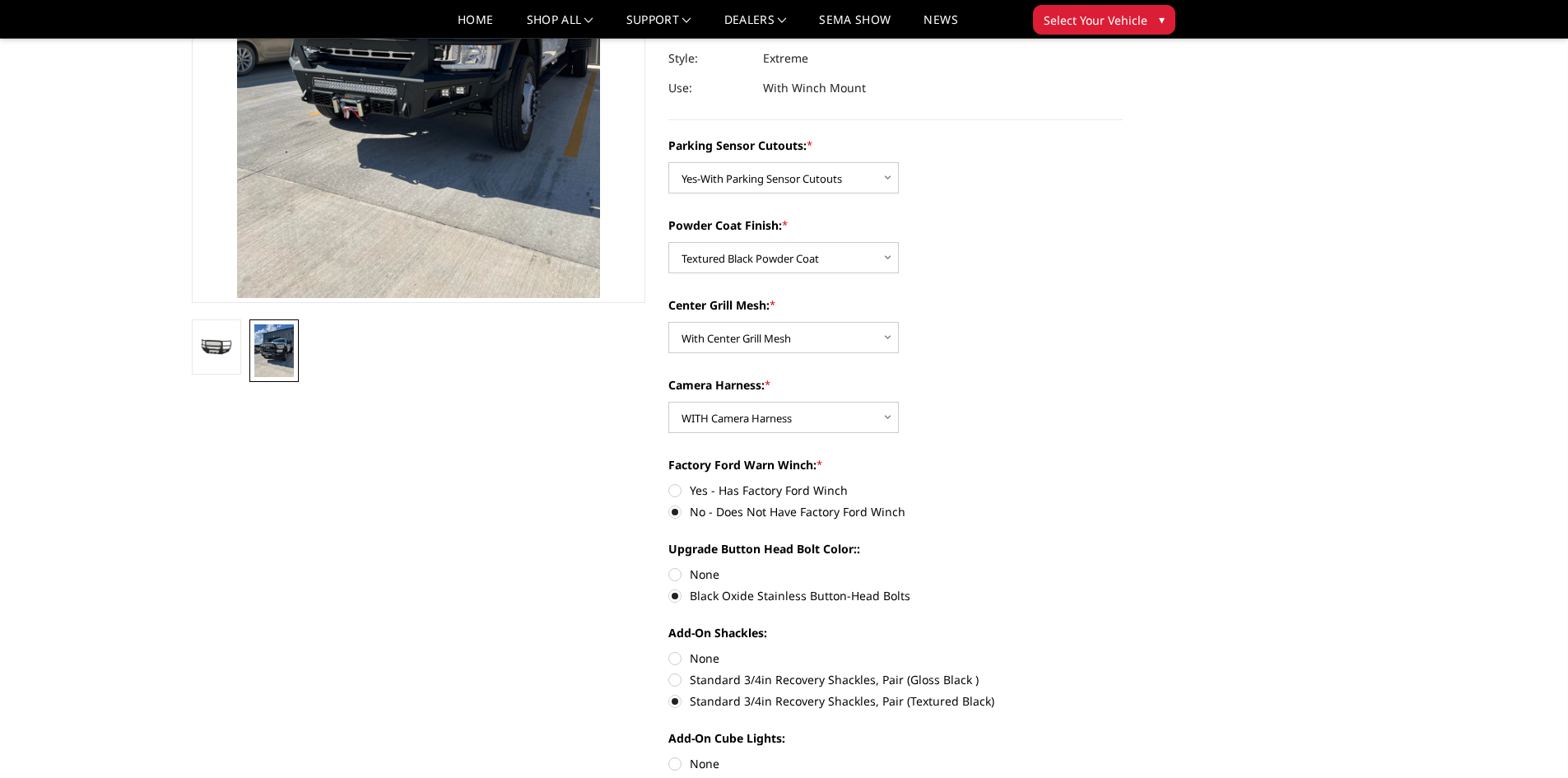
scroll to position [83, 0]
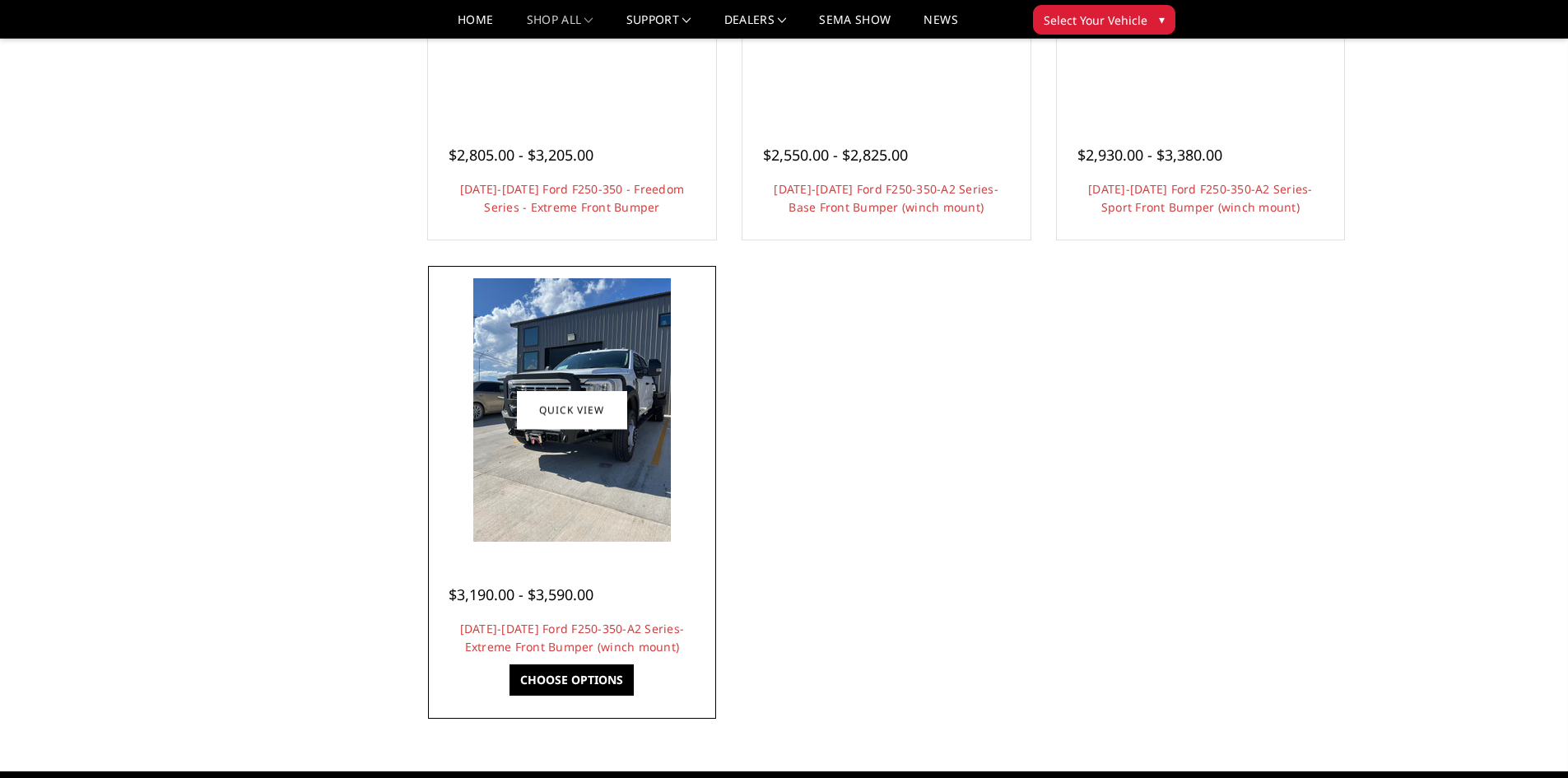
scroll to position [1316, 0]
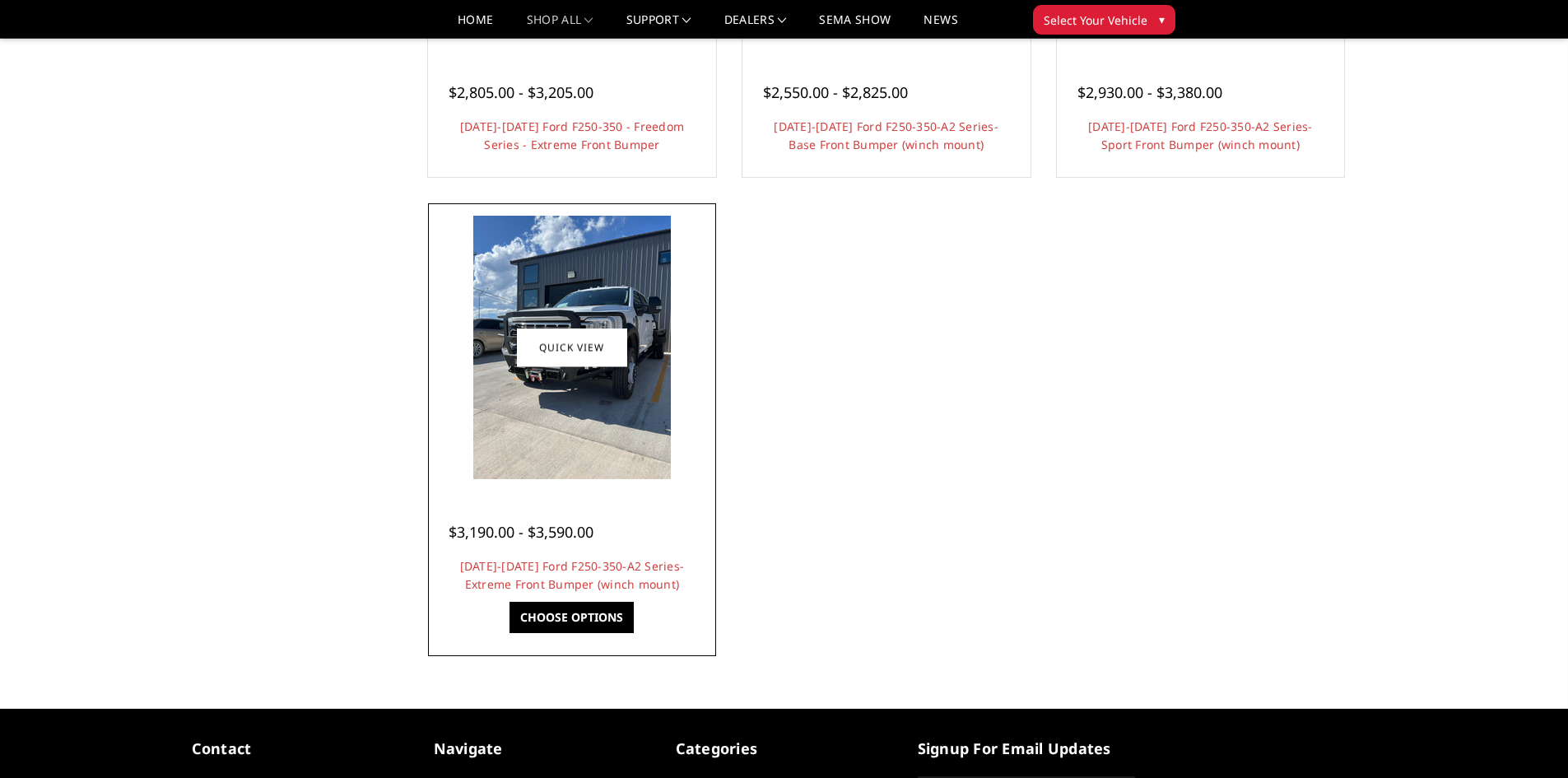
click at [584, 429] on img at bounding box center [572, 347] width 197 height 263
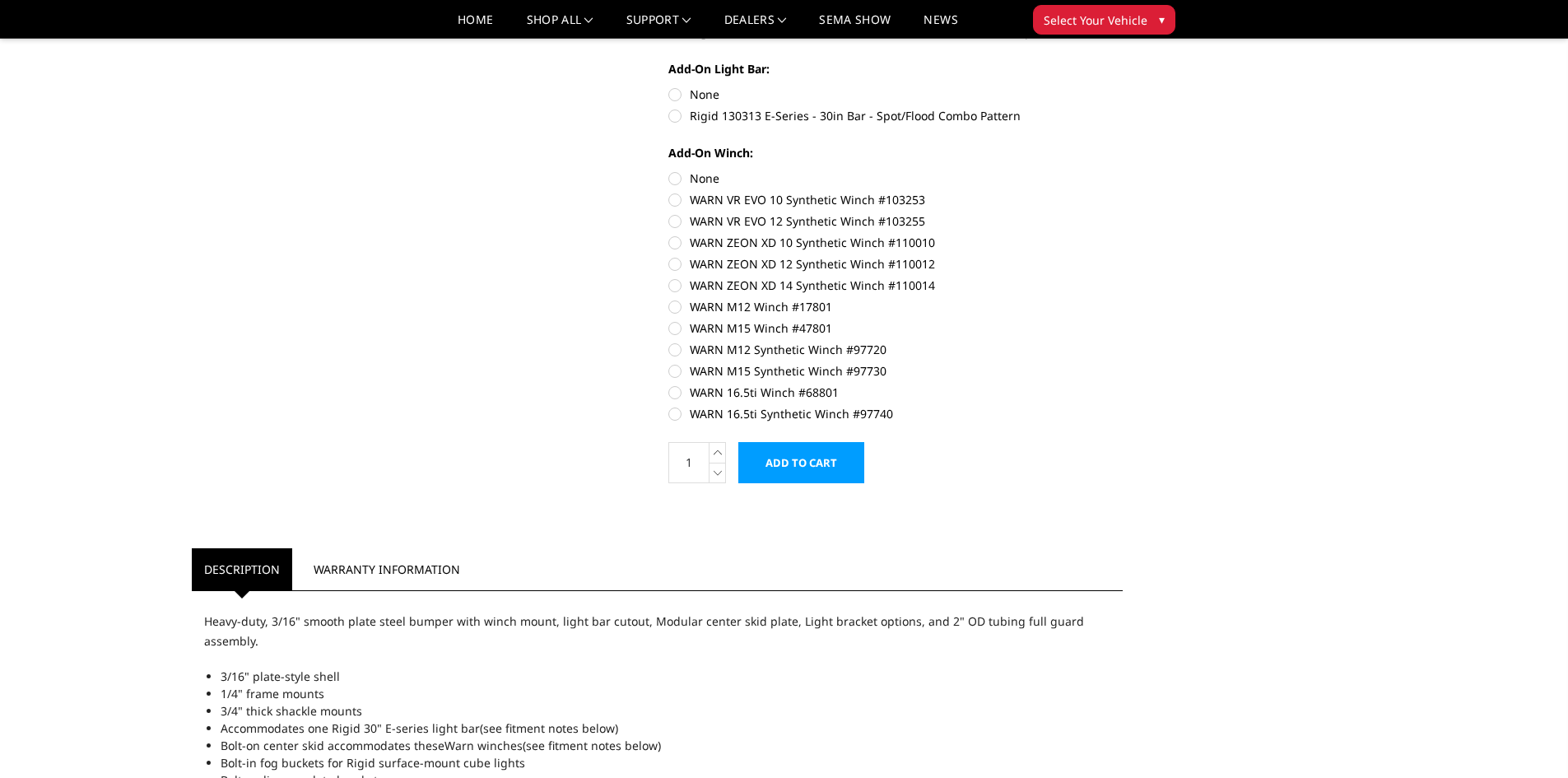
scroll to position [1646, 0]
